Goal: Task Accomplishment & Management: Complete application form

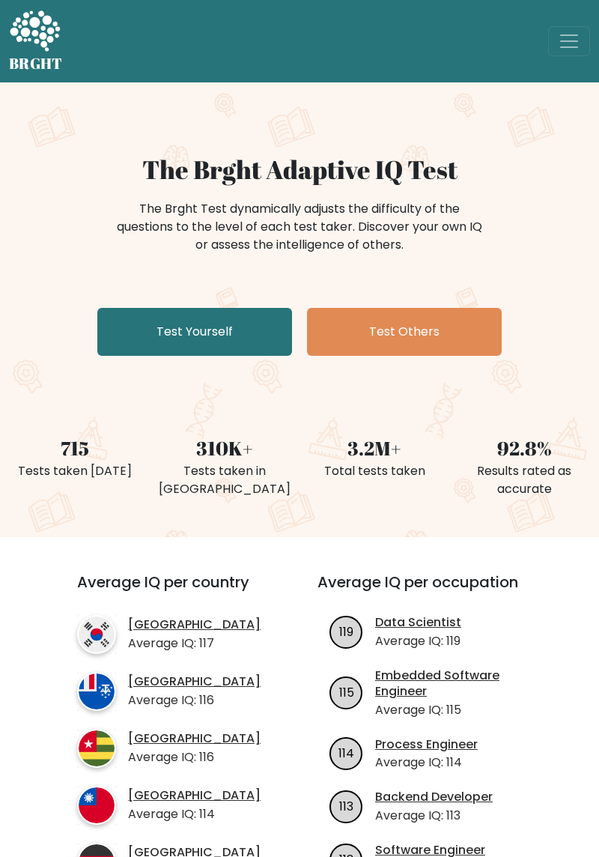
click at [231, 340] on link "Test Yourself" at bounding box center [194, 332] width 195 height 48
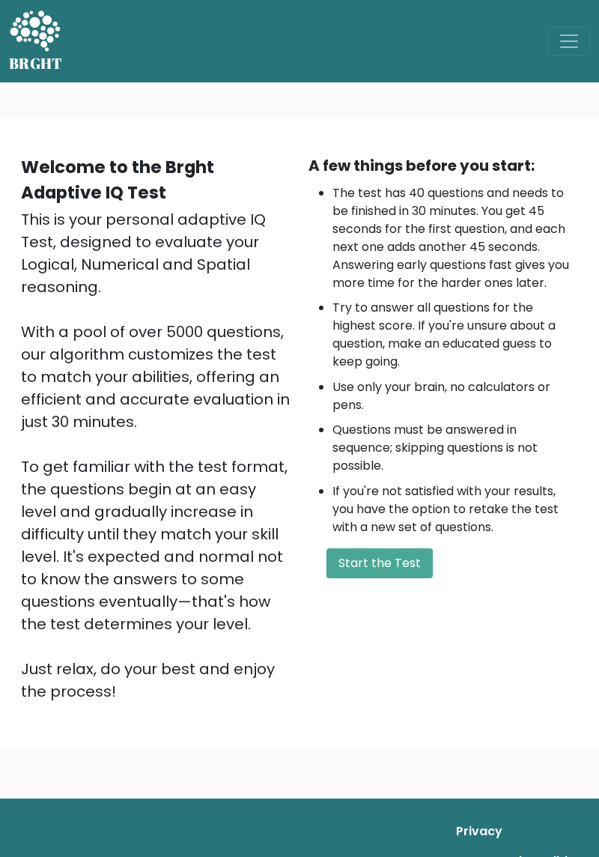
click at [393, 559] on button "Start the Test" at bounding box center [380, 563] width 106 height 30
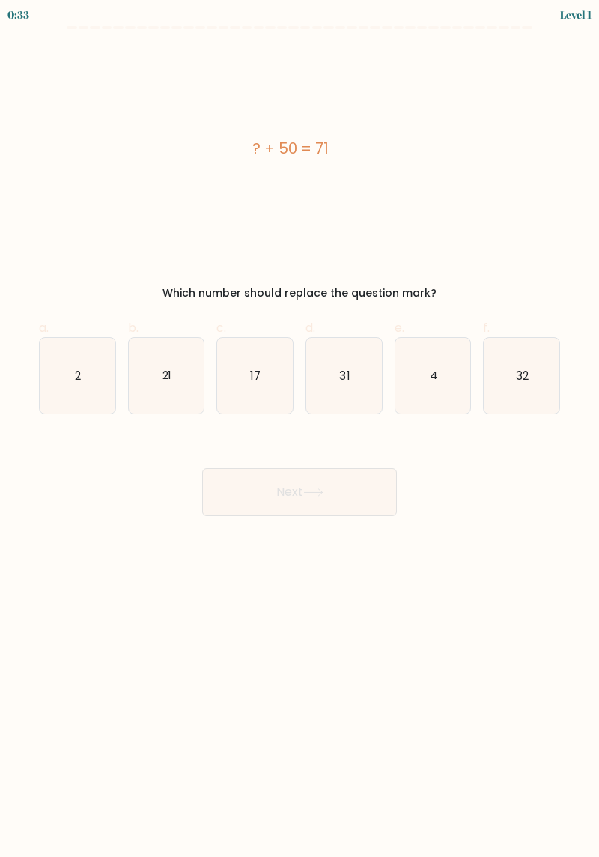
click at [178, 386] on icon "21" at bounding box center [167, 376] width 76 height 76
click at [300, 429] on input "b. 21" at bounding box center [300, 434] width 1 height 10
radio input "true"
click at [355, 505] on button "Next" at bounding box center [299, 492] width 195 height 48
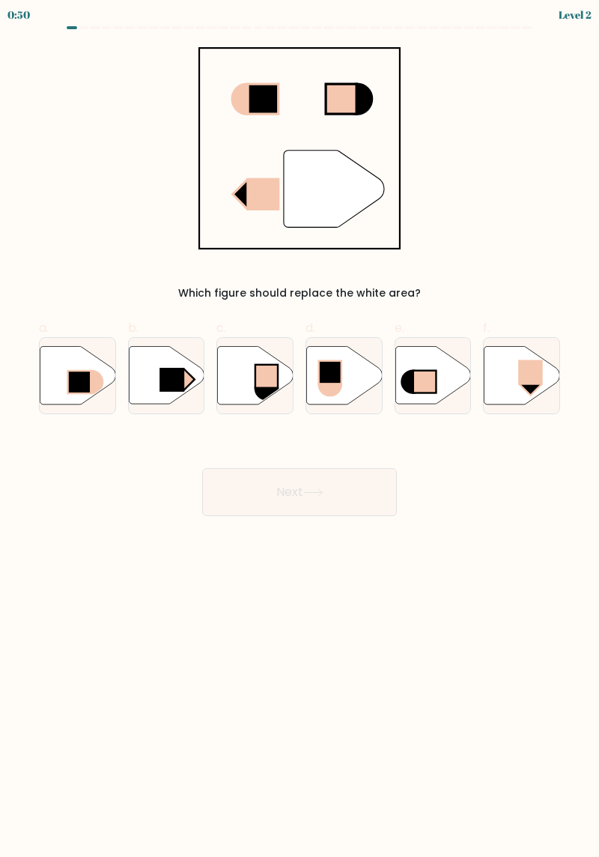
click at [183, 373] on rect at bounding box center [172, 380] width 25 height 24
click at [300, 429] on input "b." at bounding box center [300, 434] width 1 height 10
radio input "true"
click at [322, 470] on button "Next" at bounding box center [299, 492] width 195 height 48
click at [339, 469] on button "Next" at bounding box center [299, 492] width 195 height 48
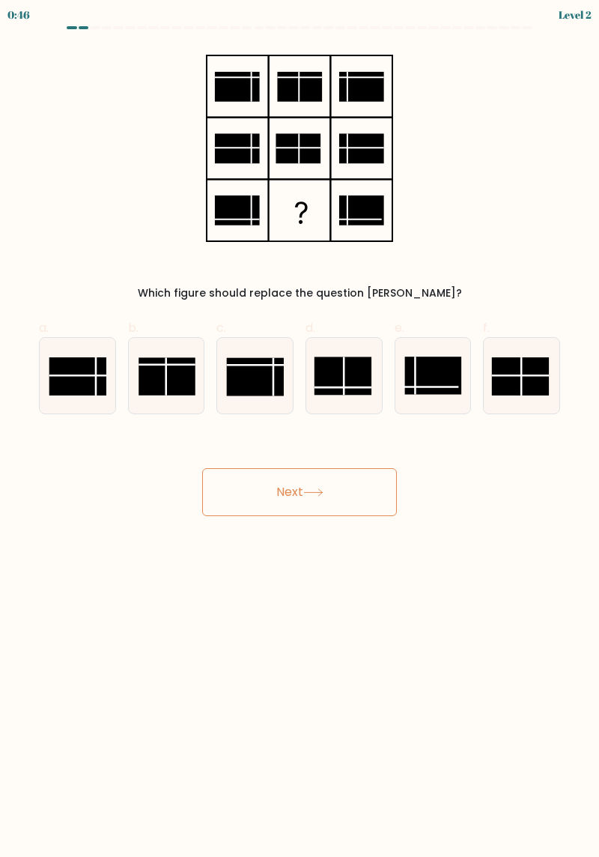
click at [318, 480] on button "Next" at bounding box center [299, 492] width 195 height 48
click at [454, 472] on div "Next" at bounding box center [299, 474] width 539 height 84
click at [183, 390] on rect at bounding box center [167, 377] width 57 height 38
click at [300, 429] on input "b." at bounding box center [300, 434] width 1 height 10
radio input "true"
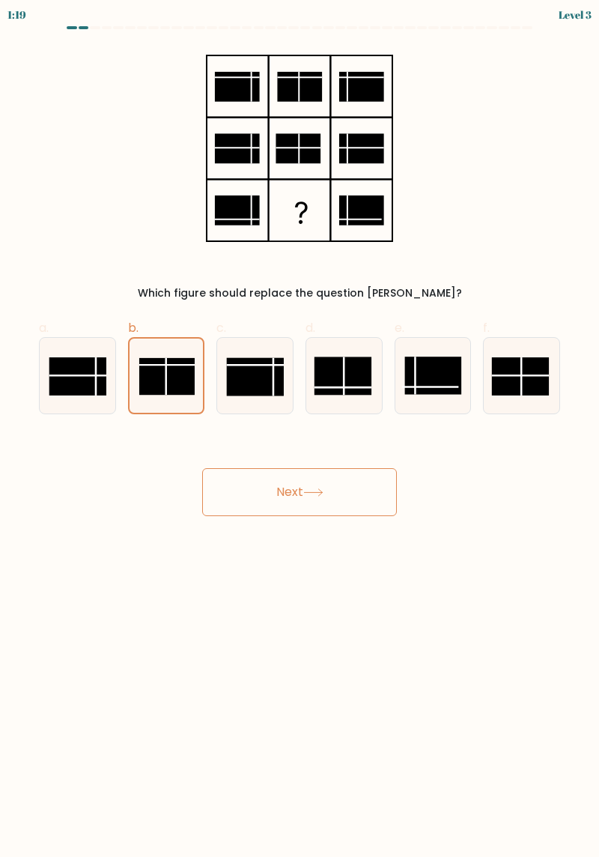
click at [344, 384] on line at bounding box center [344, 376] width 0 height 38
click at [300, 429] on input "d." at bounding box center [300, 434] width 1 height 10
radio input "true"
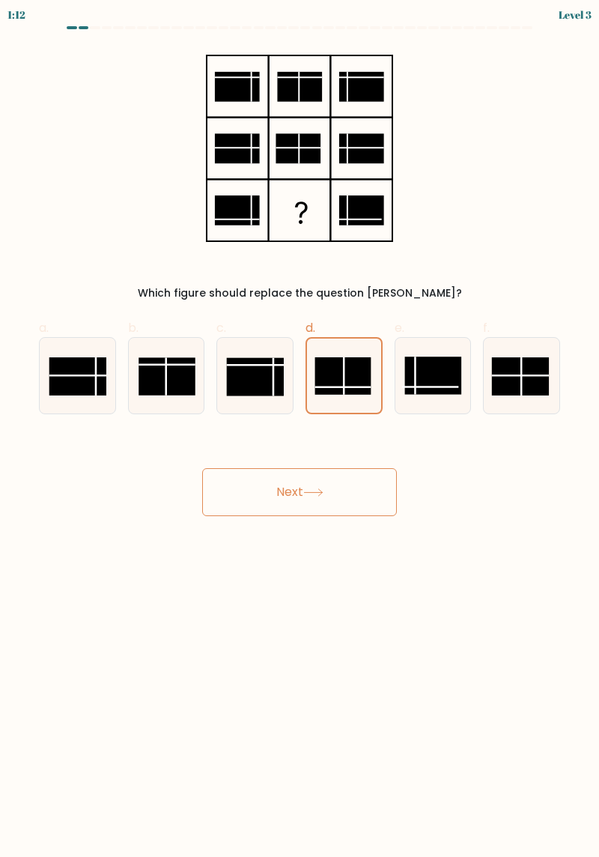
click at [348, 505] on button "Next" at bounding box center [299, 492] width 195 height 48
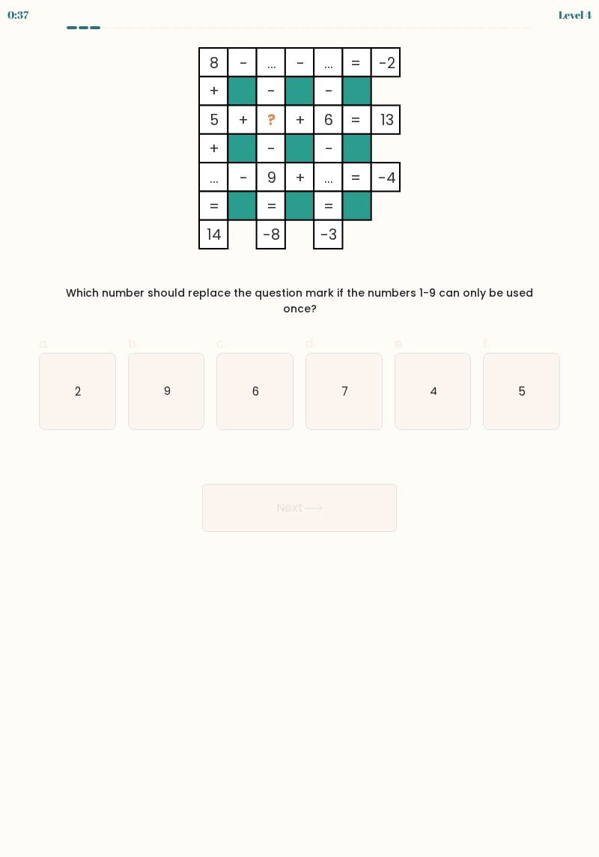
click at [252, 354] on icon "6" at bounding box center [255, 392] width 76 height 76
click at [300, 429] on input "c. 6" at bounding box center [300, 434] width 1 height 10
radio input "true"
click at [336, 496] on button "Next" at bounding box center [299, 508] width 195 height 48
click at [328, 491] on button "Next" at bounding box center [299, 508] width 195 height 48
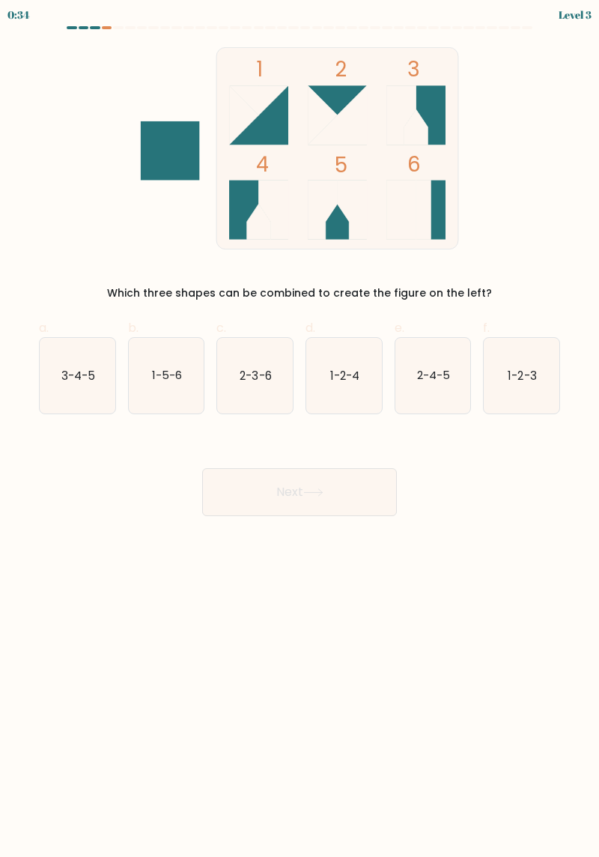
click at [342, 483] on button "Next" at bounding box center [299, 492] width 195 height 48
click at [58, 387] on icon "3-4-5" at bounding box center [78, 376] width 76 height 76
click at [300, 429] on input "a. 3-4-5" at bounding box center [300, 434] width 1 height 10
radio input "true"
click at [320, 491] on icon at bounding box center [313, 492] width 20 height 8
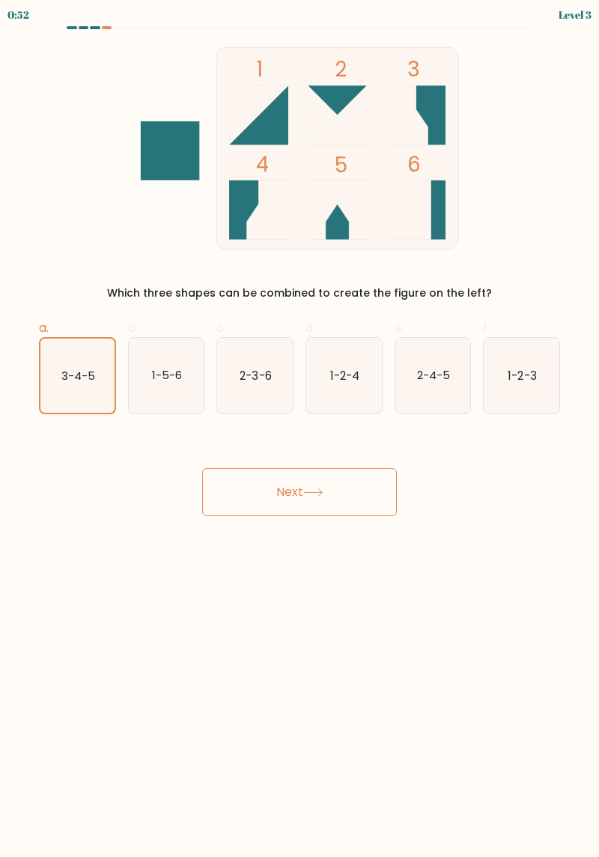
click at [333, 478] on button "Next" at bounding box center [299, 492] width 195 height 48
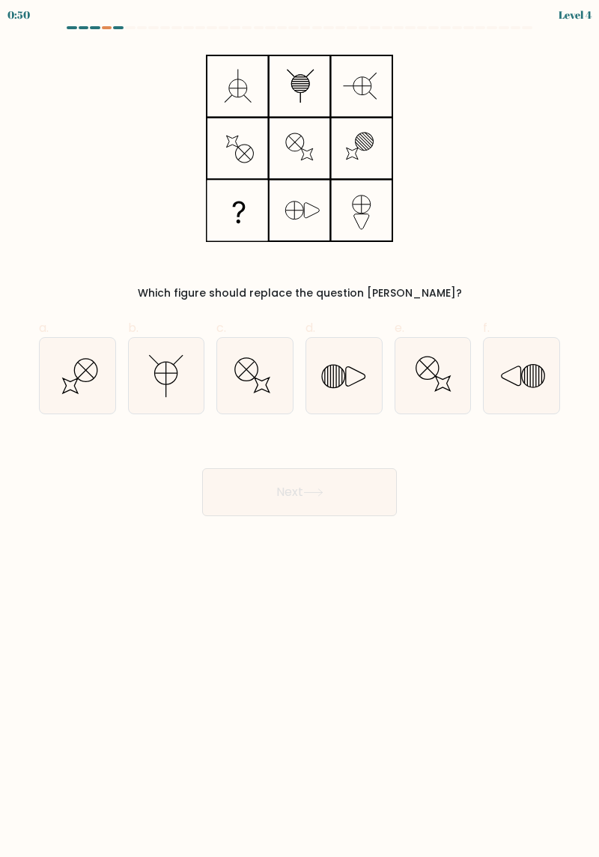
click at [548, 393] on icon at bounding box center [522, 376] width 76 height 76
click at [300, 429] on input "f." at bounding box center [300, 434] width 1 height 10
radio input "true"
click at [318, 503] on button "Next" at bounding box center [299, 492] width 195 height 48
click at [341, 483] on button "Next" at bounding box center [299, 492] width 195 height 48
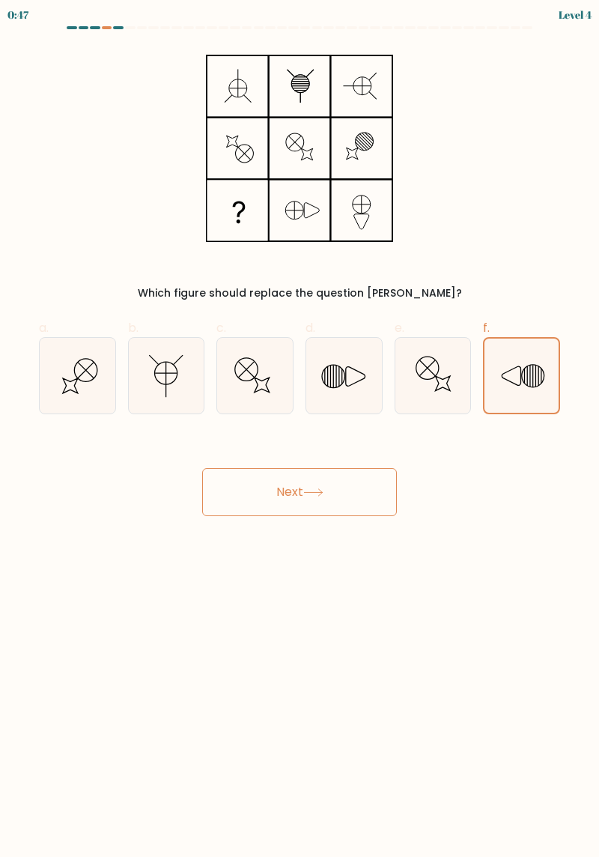
click at [298, 471] on button "Next" at bounding box center [299, 492] width 195 height 48
click at [304, 485] on button "Next" at bounding box center [299, 492] width 195 height 48
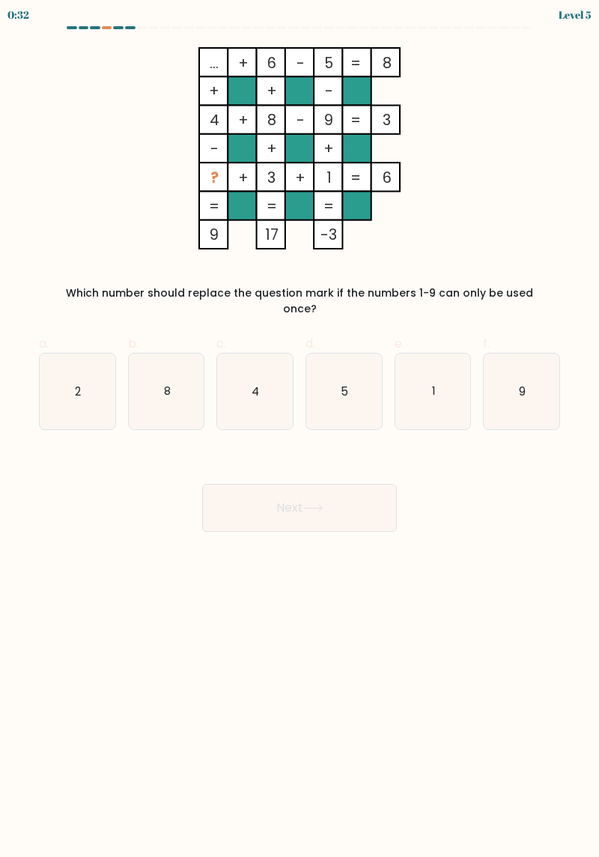
click at [55, 382] on icon "2" at bounding box center [78, 392] width 76 height 76
click at [300, 429] on input "a. 2" at bounding box center [300, 434] width 1 height 10
radio input "true"
click at [297, 499] on button "Next" at bounding box center [299, 508] width 195 height 48
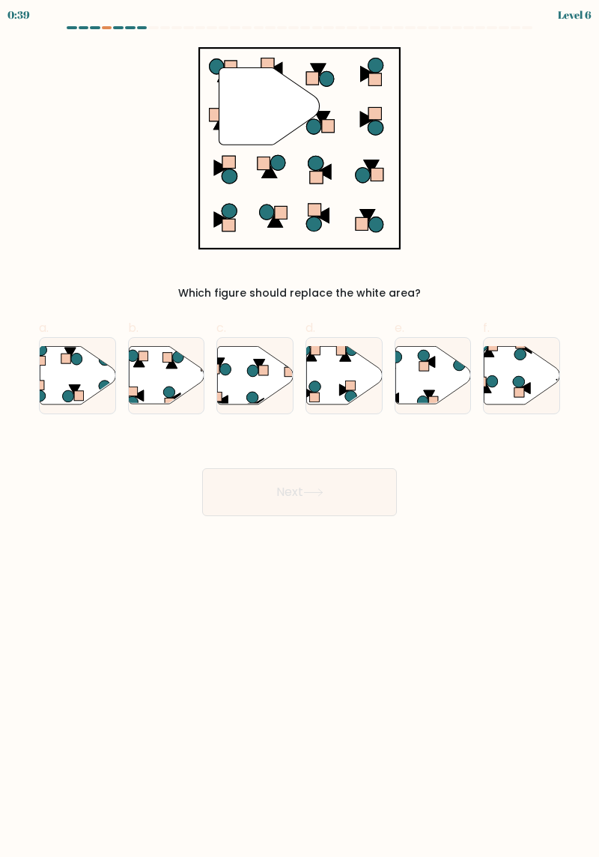
click at [512, 388] on icon at bounding box center [523, 375] width 76 height 58
click at [300, 429] on input "f." at bounding box center [300, 434] width 1 height 10
radio input "true"
click at [308, 500] on button "Next" at bounding box center [299, 492] width 195 height 48
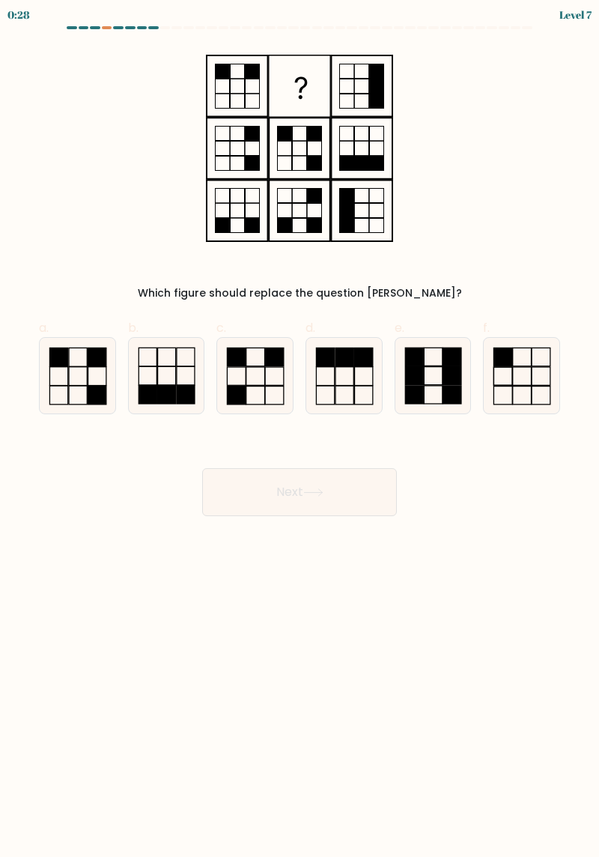
click at [84, 375] on icon at bounding box center [78, 376] width 76 height 76
click at [300, 429] on input "a." at bounding box center [300, 434] width 1 height 10
radio input "true"
click at [270, 369] on icon at bounding box center [255, 376] width 76 height 76
click at [300, 429] on input "c." at bounding box center [300, 434] width 1 height 10
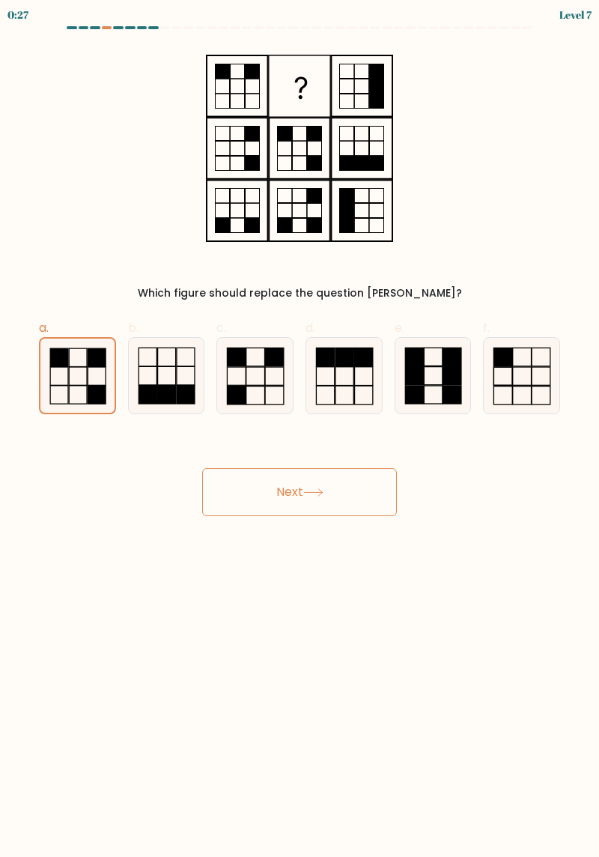
radio input "true"
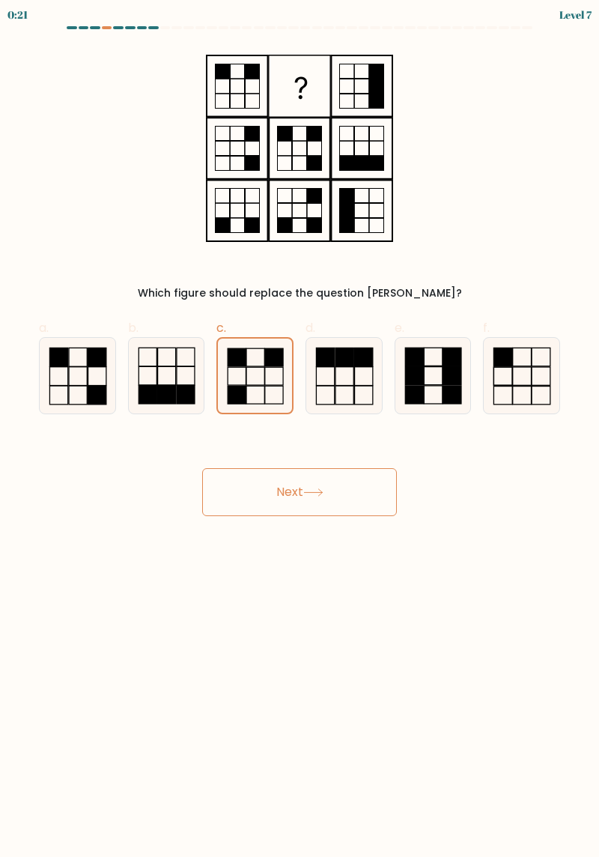
click at [327, 192] on icon at bounding box center [299, 148] width 187 height 202
click at [312, 485] on button "Next" at bounding box center [299, 492] width 195 height 48
click at [327, 483] on button "Next" at bounding box center [299, 492] width 195 height 48
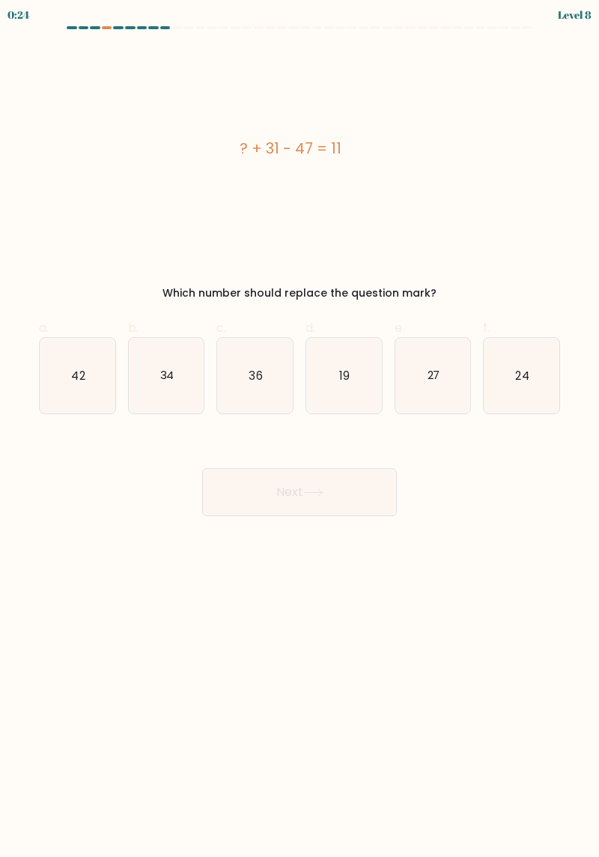
click at [432, 407] on icon "27" at bounding box center [434, 376] width 76 height 76
click at [300, 429] on input "e. 27" at bounding box center [300, 434] width 1 height 10
radio input "true"
click at [321, 486] on button "Next" at bounding box center [299, 492] width 195 height 48
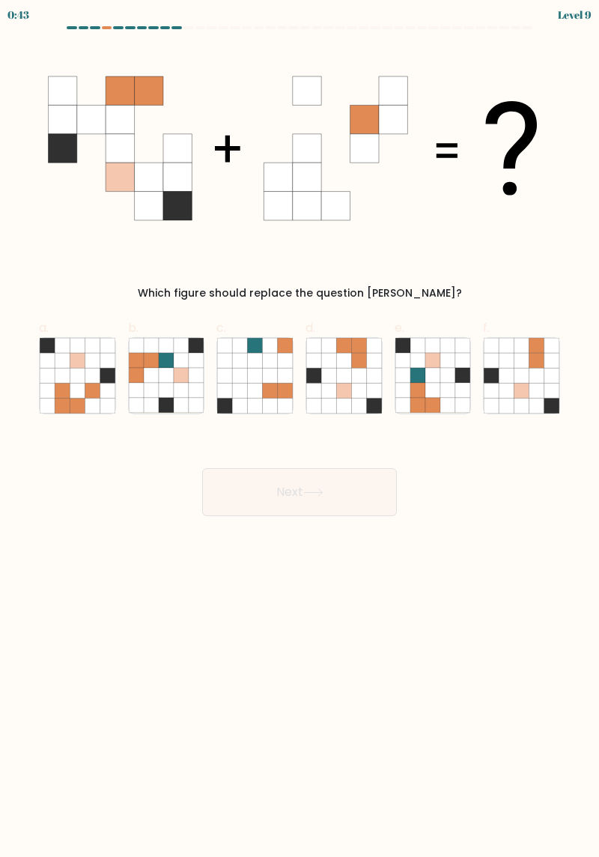
click at [309, 402] on icon at bounding box center [313, 405] width 15 height 15
click at [300, 429] on input "d." at bounding box center [300, 434] width 1 height 10
radio input "true"
click at [324, 490] on icon at bounding box center [313, 492] width 20 height 8
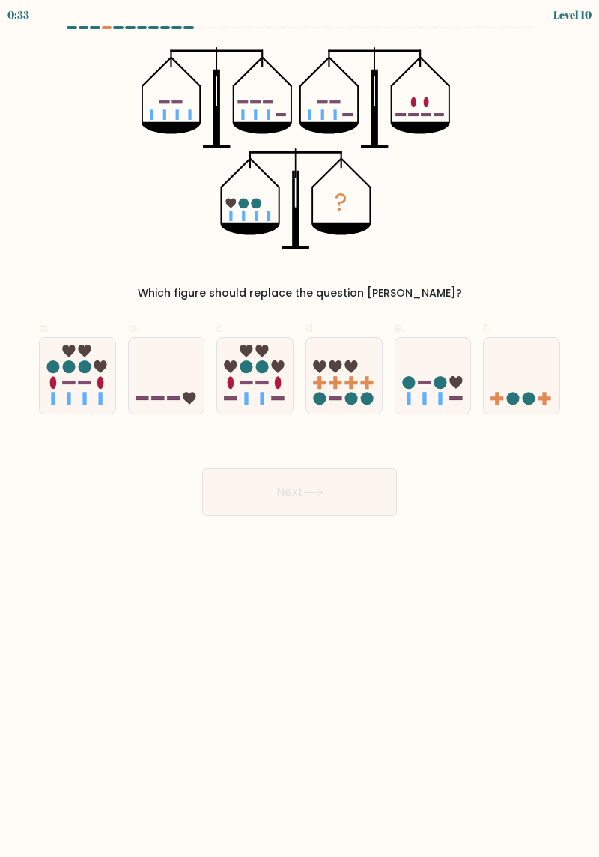
click at [145, 381] on icon at bounding box center [167, 376] width 76 height 62
click at [300, 429] on input "b." at bounding box center [300, 434] width 1 height 10
radio input "true"
click at [324, 499] on button "Next" at bounding box center [299, 492] width 195 height 48
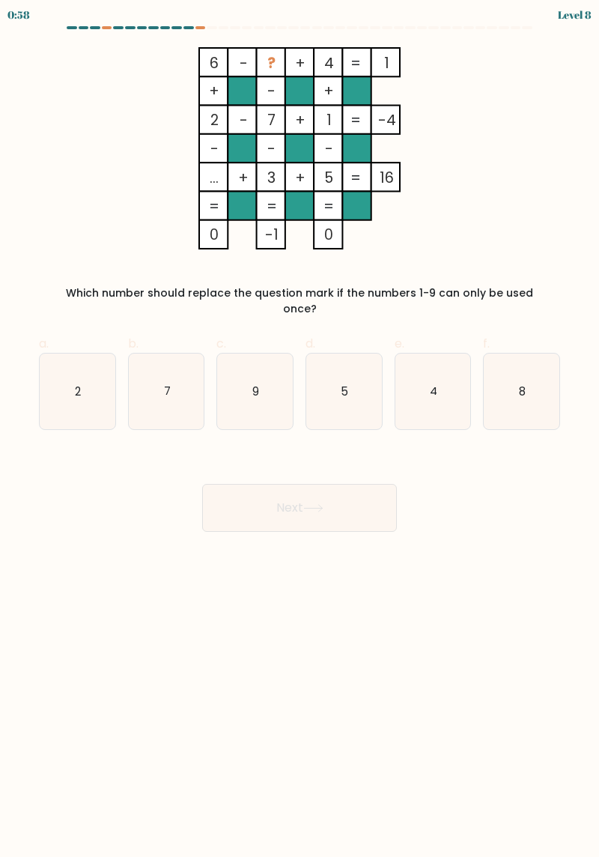
click at [254, 384] on icon "9" at bounding box center [255, 392] width 76 height 76
click at [300, 429] on input "c. 9" at bounding box center [300, 434] width 1 height 10
radio input "true"
click at [342, 491] on button "Next" at bounding box center [299, 508] width 195 height 48
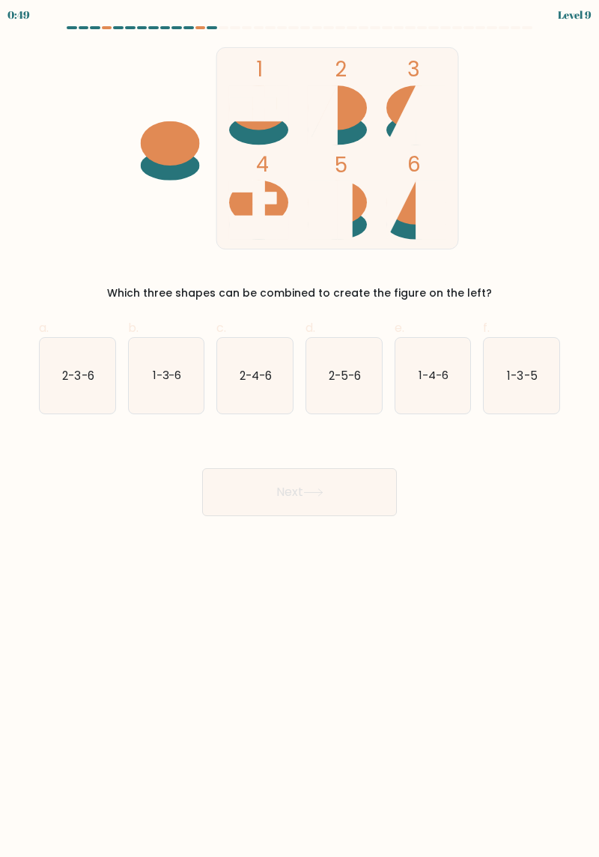
click at [78, 378] on text "2-3-6" at bounding box center [77, 375] width 31 height 16
click at [300, 429] on input "a. 2-3-6" at bounding box center [300, 434] width 1 height 10
radio input "true"
click at [324, 501] on button "Next" at bounding box center [299, 492] width 195 height 48
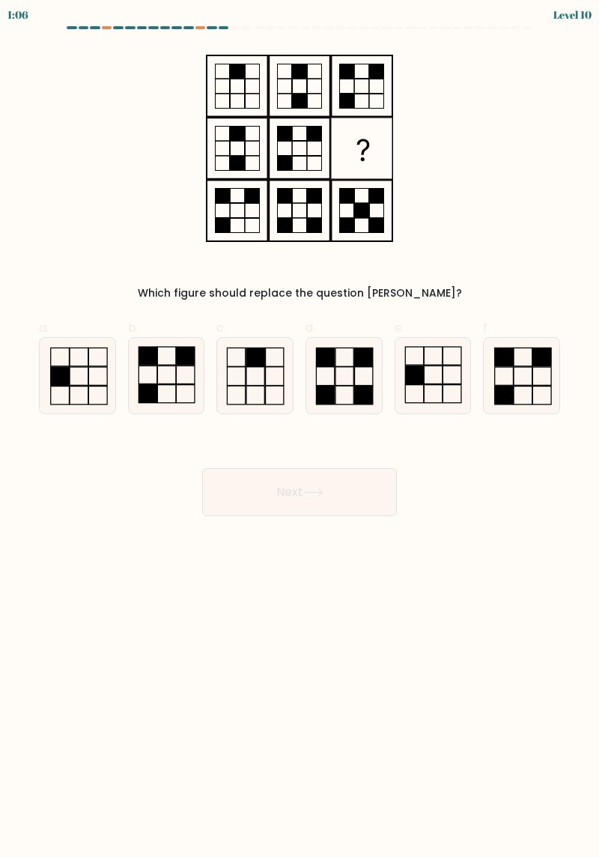
click at [264, 362] on rect at bounding box center [255, 357] width 18 height 19
click at [300, 429] on input "c." at bounding box center [300, 434] width 1 height 10
radio input "true"
click at [348, 480] on button "Next" at bounding box center [299, 492] width 195 height 48
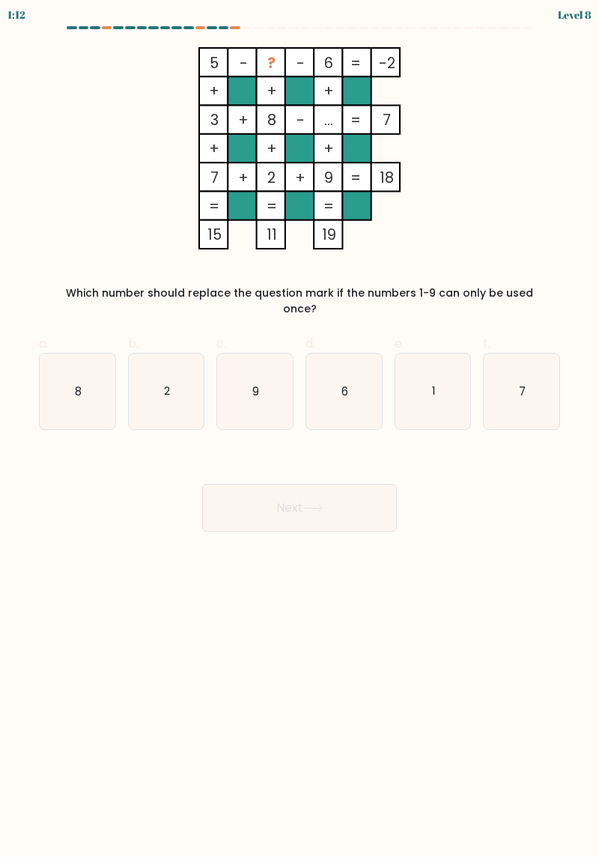
click at [435, 383] on text "1" at bounding box center [434, 391] width 4 height 16
click at [300, 429] on input "e. 1" at bounding box center [300, 434] width 1 height 10
radio input "true"
click at [315, 504] on icon at bounding box center [313, 508] width 20 height 8
click at [323, 504] on icon at bounding box center [313, 508] width 20 height 8
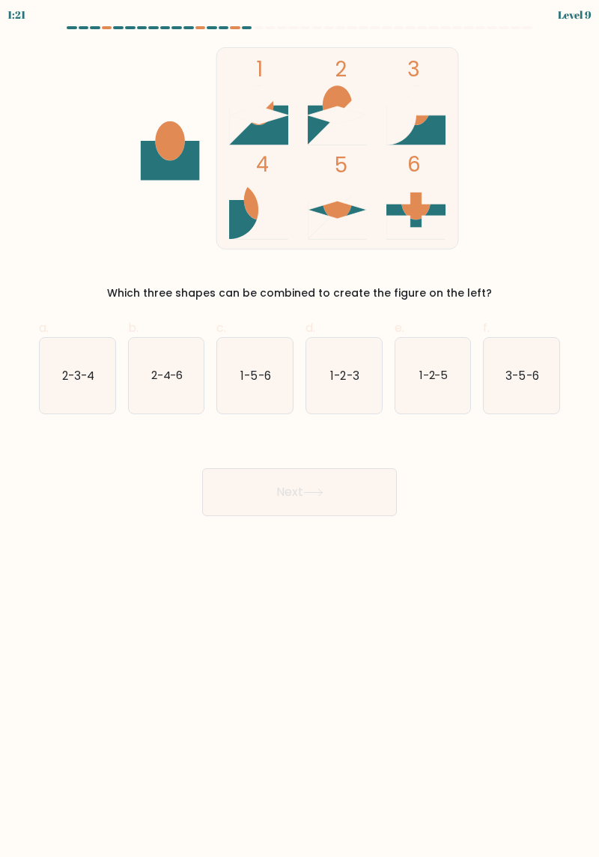
click at [436, 363] on icon "1-2-5" at bounding box center [434, 376] width 76 height 76
click at [300, 429] on input "e. 1-2-5" at bounding box center [300, 434] width 1 height 10
radio input "true"
click at [317, 483] on button "Next" at bounding box center [299, 492] width 195 height 48
